Goal: Task Accomplishment & Management: Complete application form

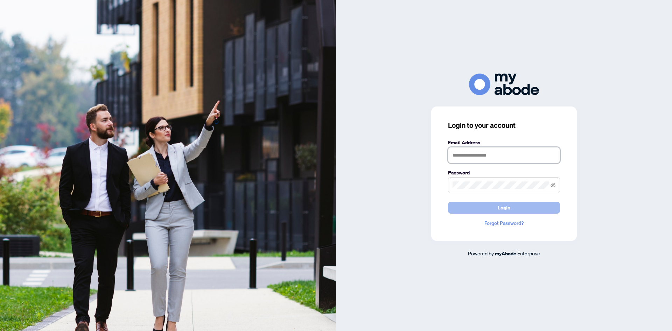
type input "**********"
click at [497, 202] on button "Login" at bounding box center [504, 208] width 112 height 12
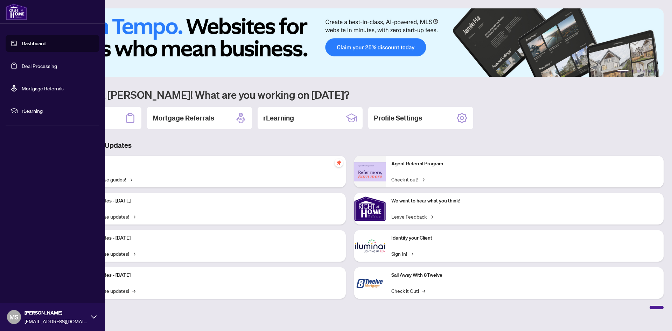
click at [22, 63] on link "Deal Processing" at bounding box center [39, 66] width 35 height 6
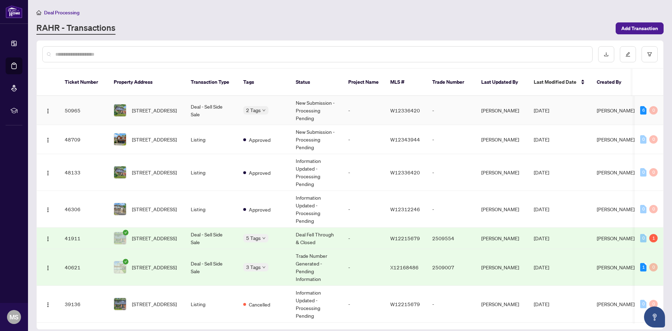
click at [183, 108] on td "[STREET_ADDRESS]" at bounding box center [146, 110] width 77 height 29
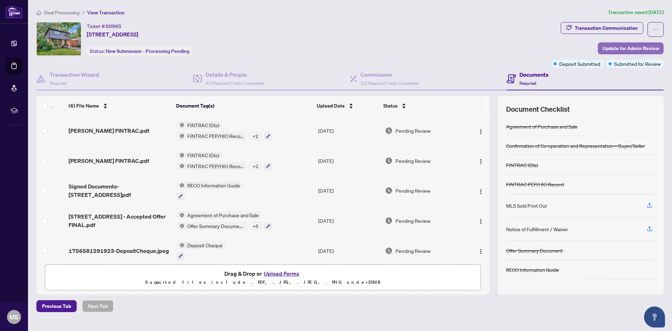
click at [630, 47] on span "Update for Admin Review" at bounding box center [630, 48] width 57 height 11
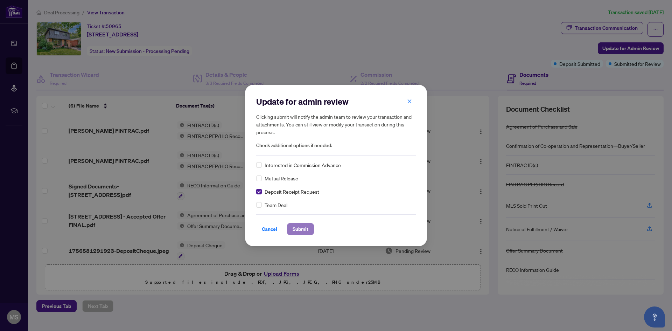
click at [296, 229] on span "Submit" at bounding box center [301, 228] width 16 height 11
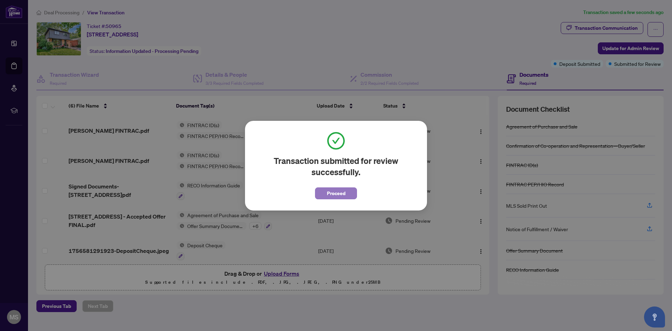
click at [328, 195] on span "Proceed" at bounding box center [336, 193] width 19 height 11
